Goal: Navigation & Orientation: Find specific page/section

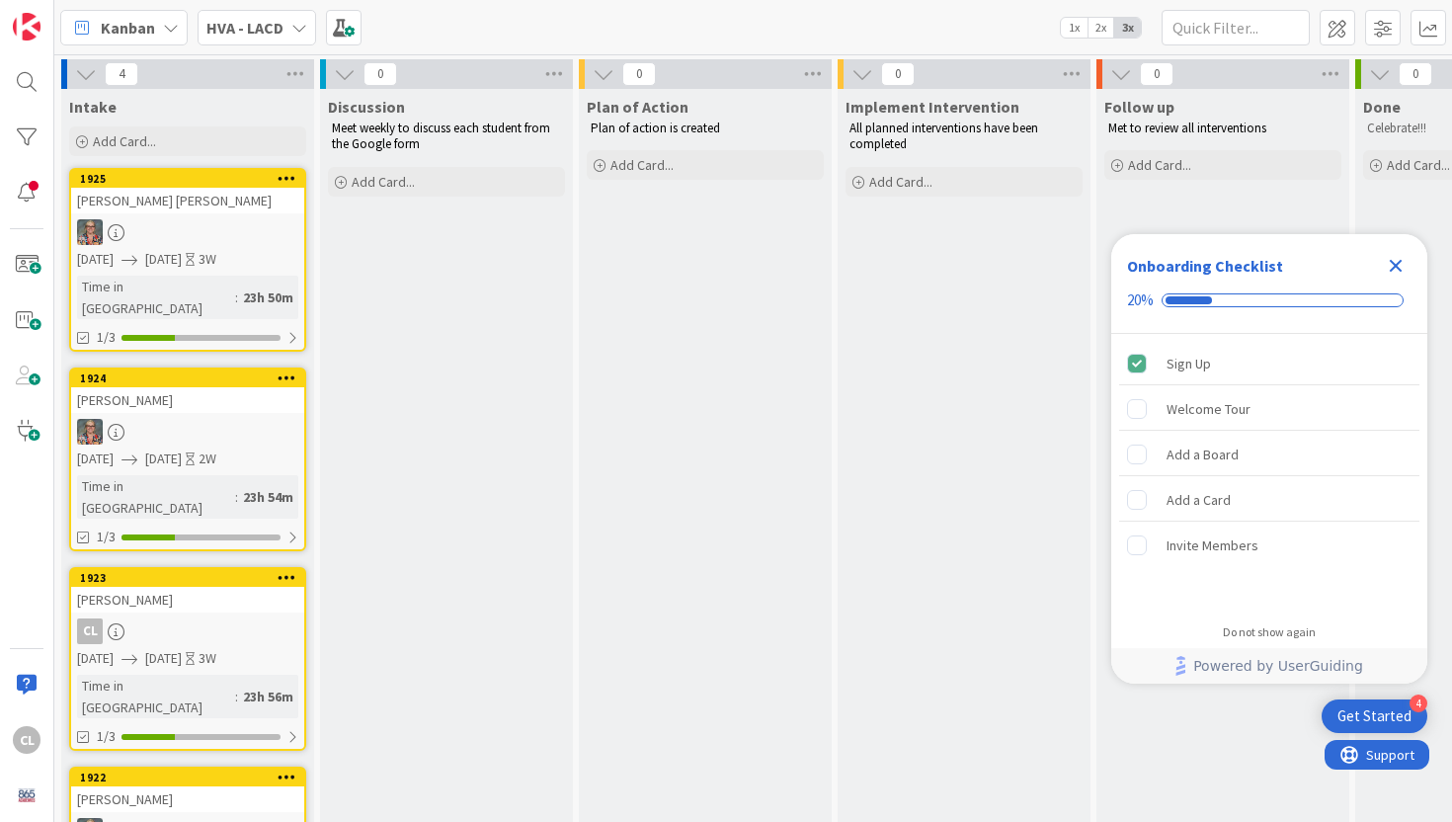
click at [217, 235] on div at bounding box center [187, 232] width 233 height 26
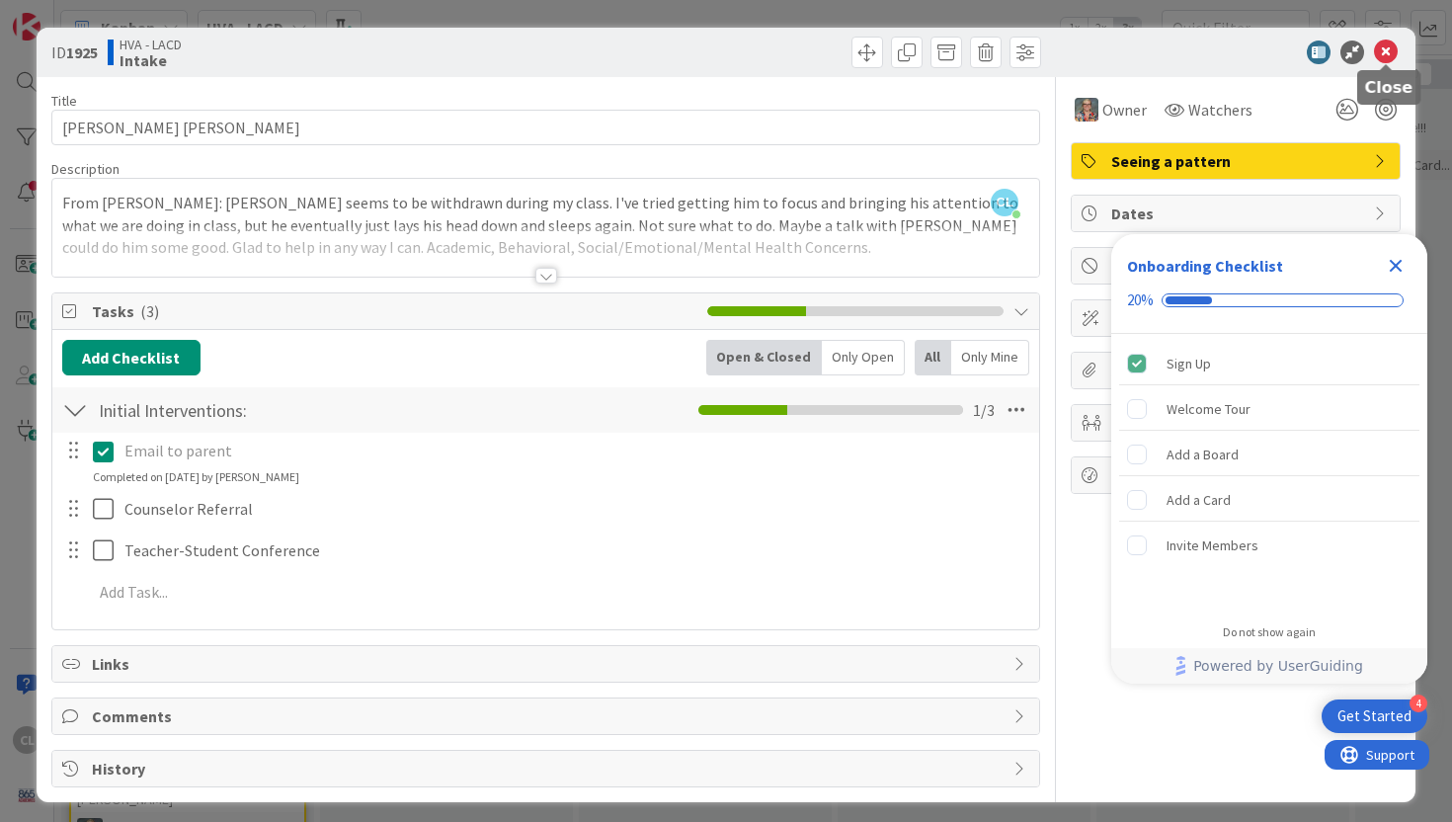
click at [1389, 52] on icon at bounding box center [1386, 53] width 24 height 24
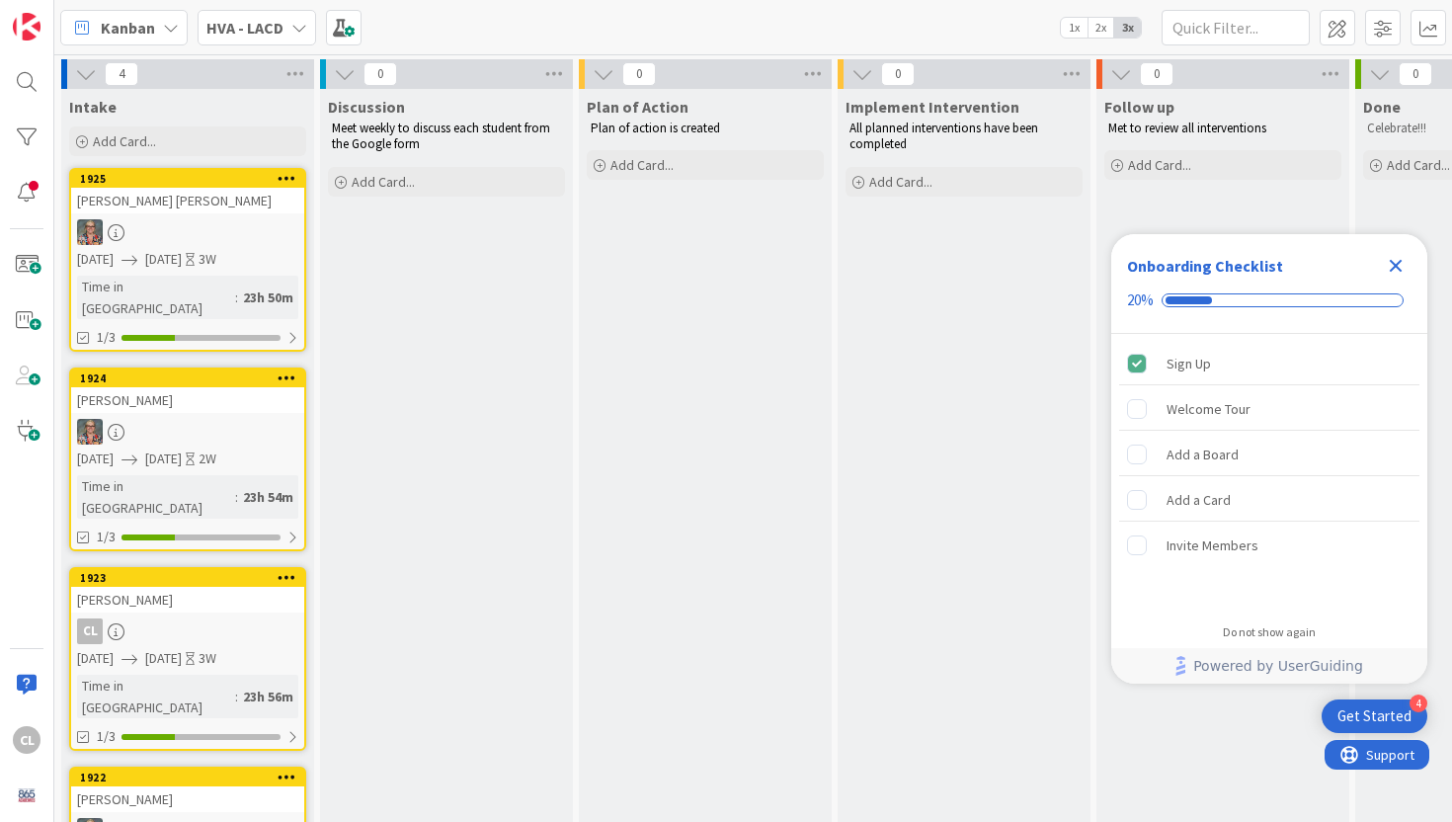
click at [228, 419] on div at bounding box center [187, 432] width 233 height 26
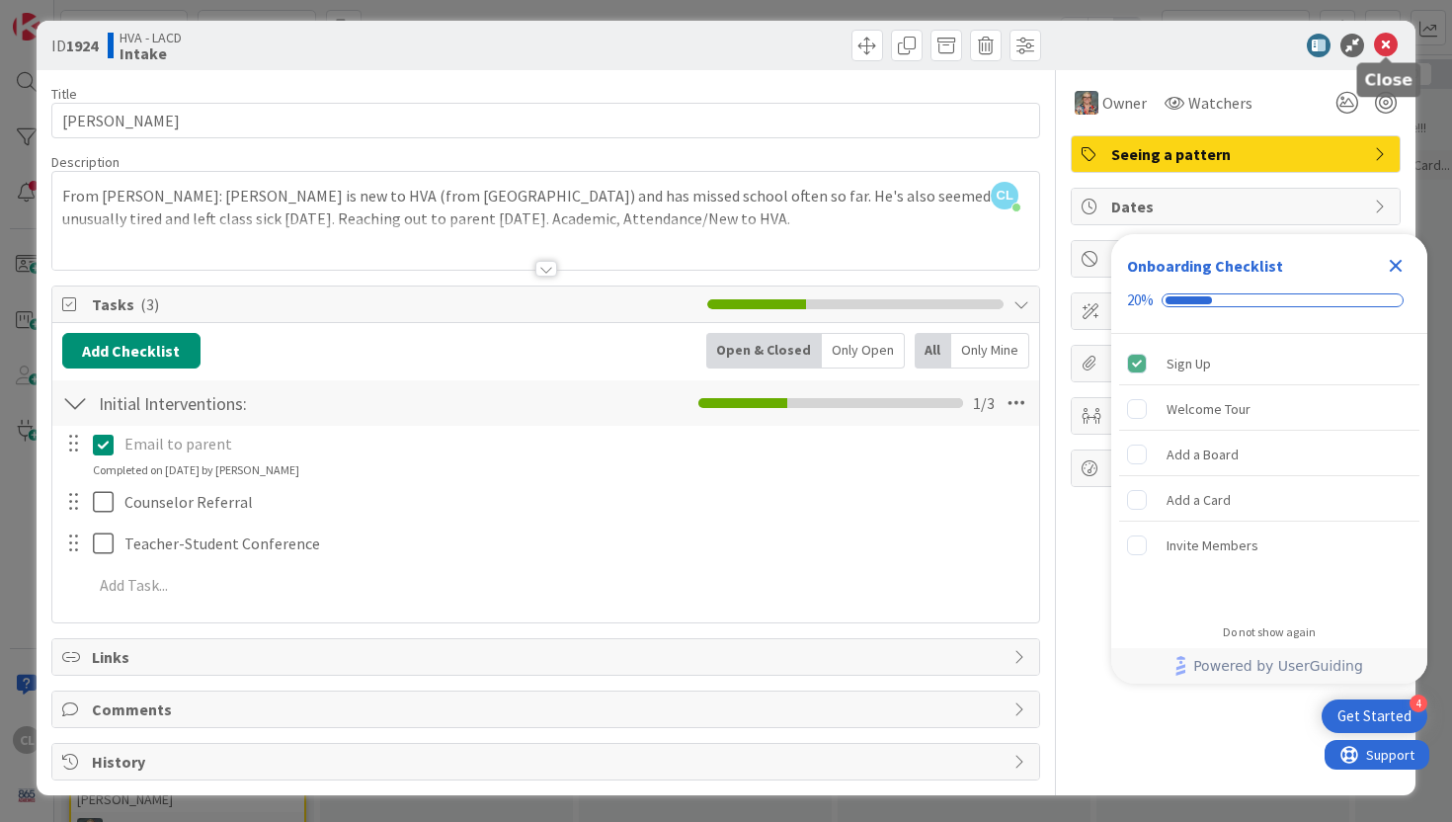
click at [1387, 41] on icon at bounding box center [1386, 46] width 24 height 24
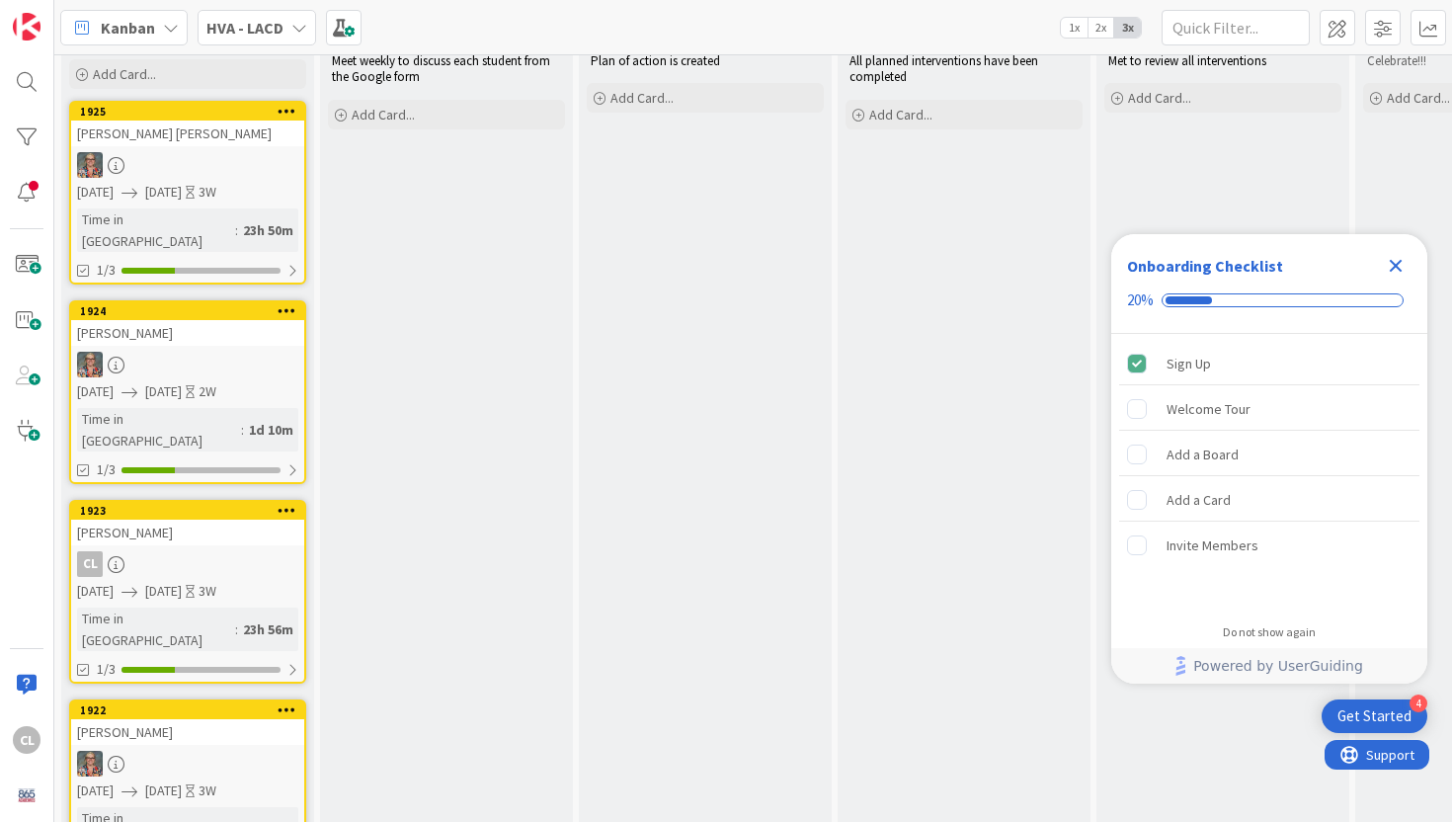
click at [182, 780] on span "09/05/2025" at bounding box center [163, 790] width 37 height 21
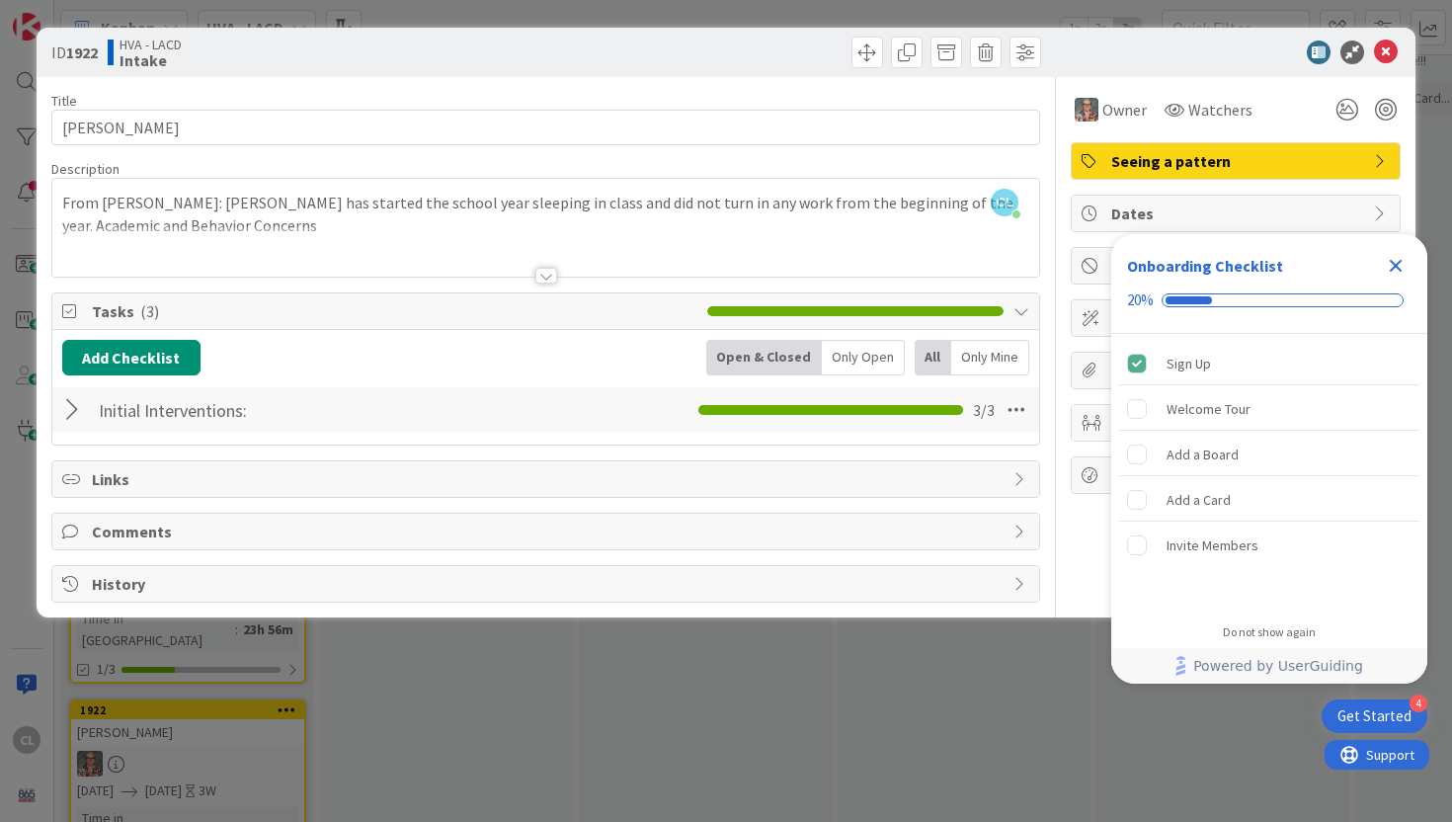
click at [468, 237] on div at bounding box center [546, 251] width 988 height 50
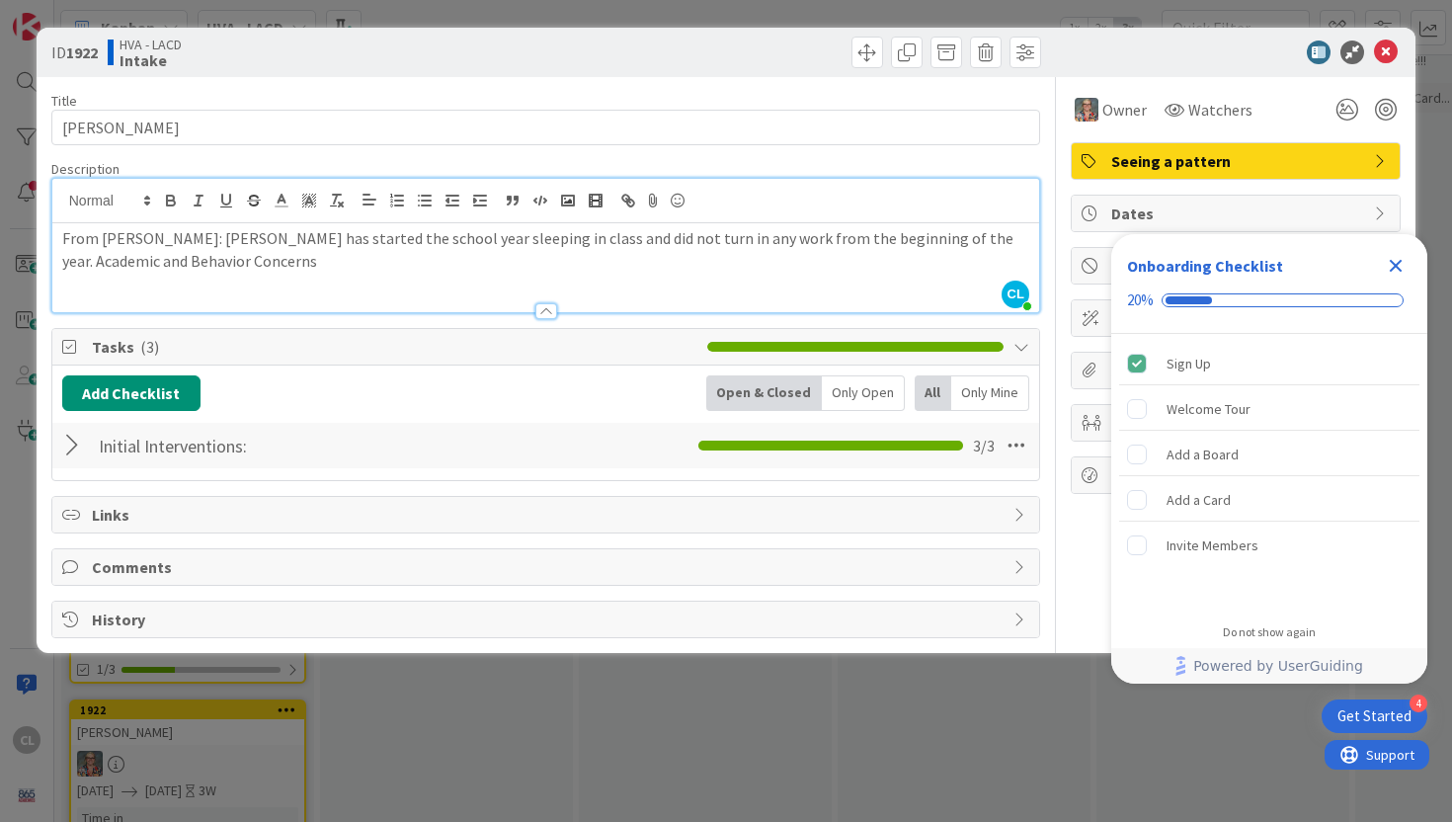
click at [398, 270] on p "From McDuffee: Nailah has started the school year sleeping in class and did not…" at bounding box center [546, 249] width 968 height 44
